Goal: Check status: Check status

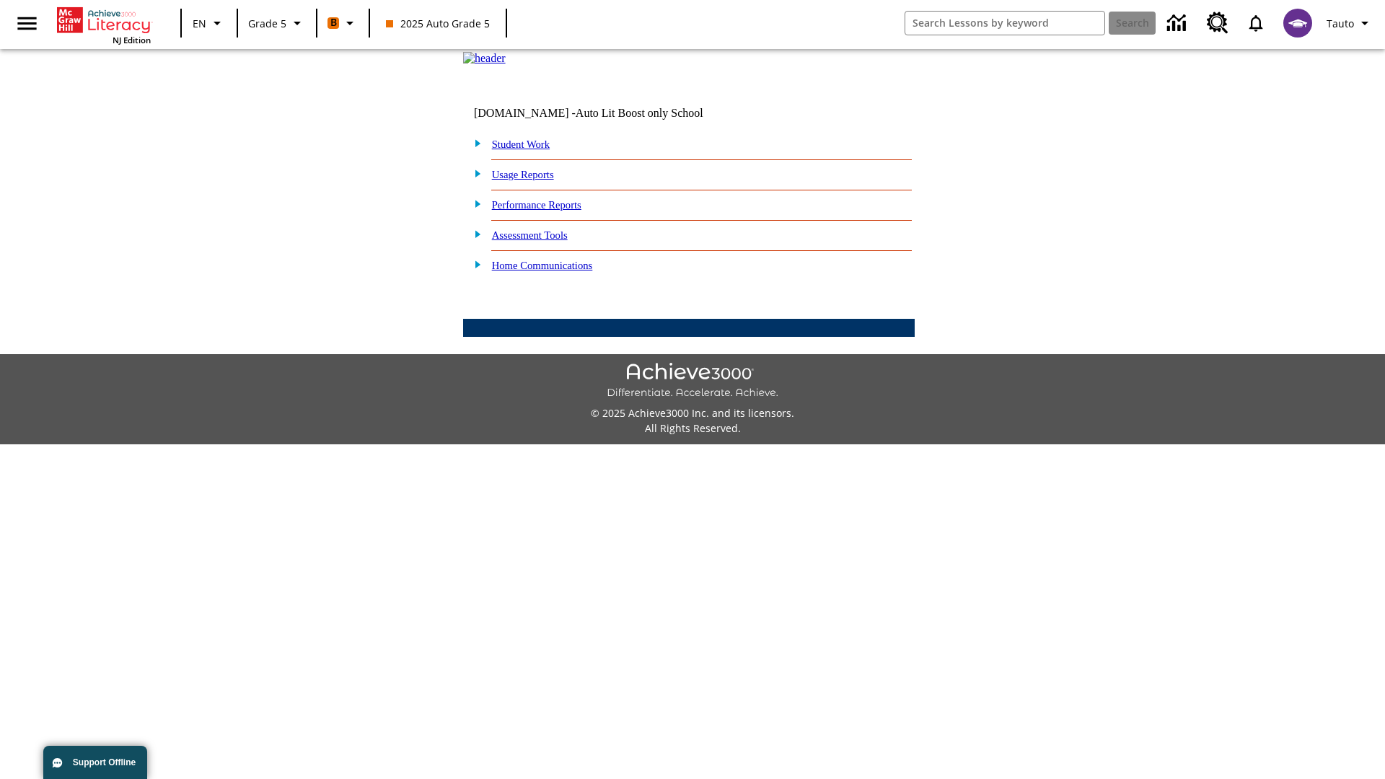
click at [530, 150] on link "Student Work" at bounding box center [521, 145] width 58 height 12
select select "/options/reports/?report_id=12&atype=22&section=2"
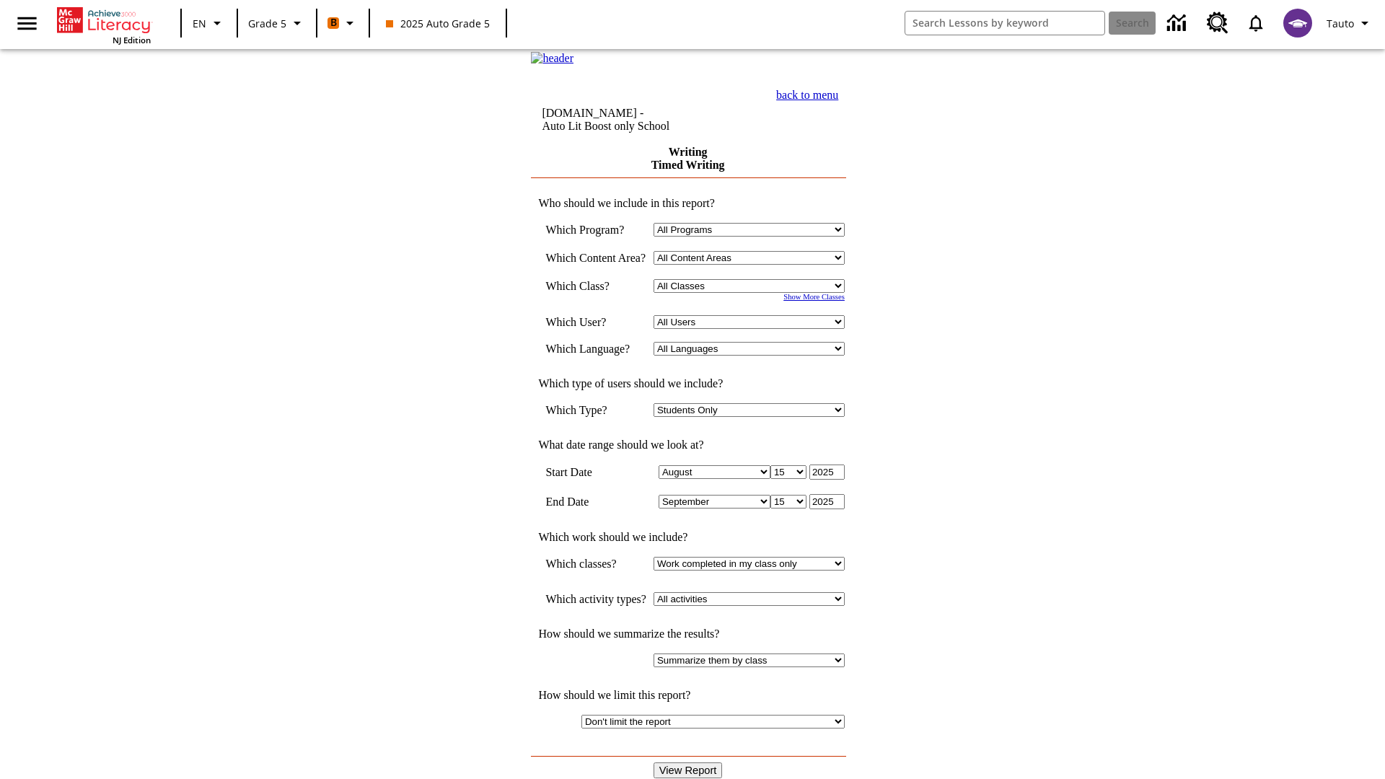
click at [754, 293] on select "Select a Class: All Classes 2025 Auto Grade 5 OL 2025 Auto Grade 6" at bounding box center [749, 286] width 191 height 14
select select "11133131"
click at [754, 329] on select "All Users Cat, Sautoen Cat, Sautoes Cat, Sautoss Donotlogin, Sautoen Twoschools…" at bounding box center [749, 322] width 191 height 14
select select "21437107"
click at [690, 763] on input "View Report" at bounding box center [688, 771] width 69 height 16
